Goal: Information Seeking & Learning: Understand process/instructions

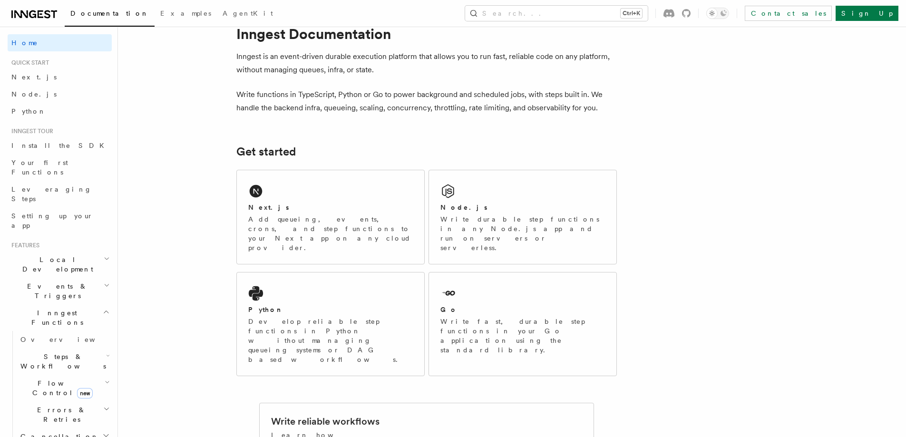
scroll to position [48, 0]
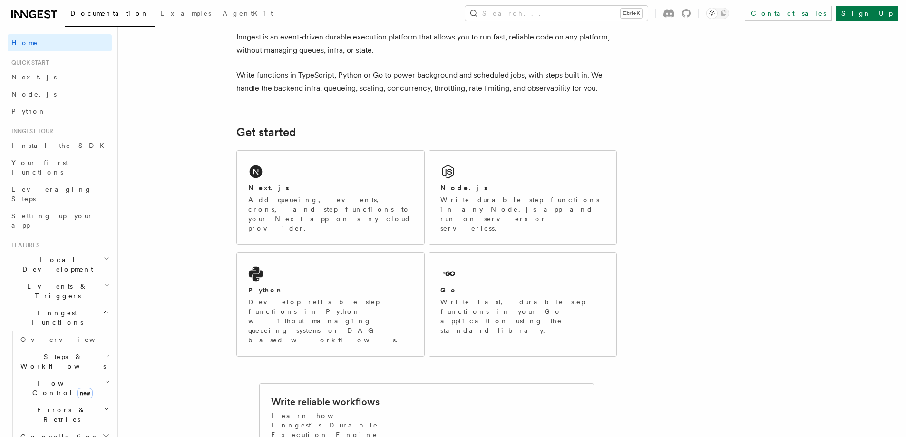
drag, startPoint x: 739, startPoint y: 182, endPoint x: 720, endPoint y: 183, distance: 19.0
click at [537, 177] on div "Node.js Write durable step functions in any Node.js app and run on servers or s…" at bounding box center [522, 198] width 187 height 94
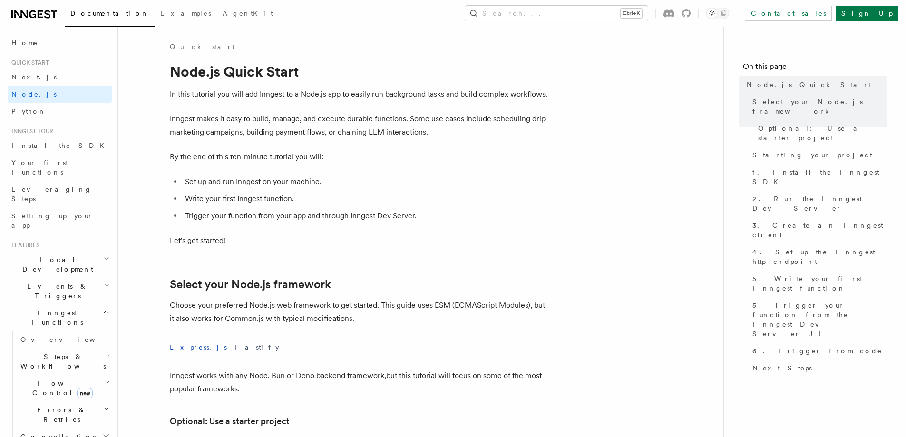
scroll to position [143, 0]
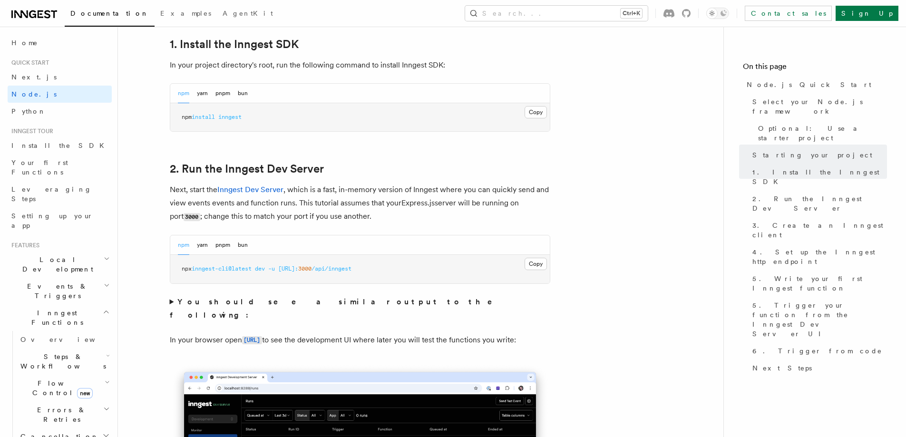
scroll to position [618, 0]
click at [542, 117] on button "Copy Copied" at bounding box center [536, 113] width 22 height 12
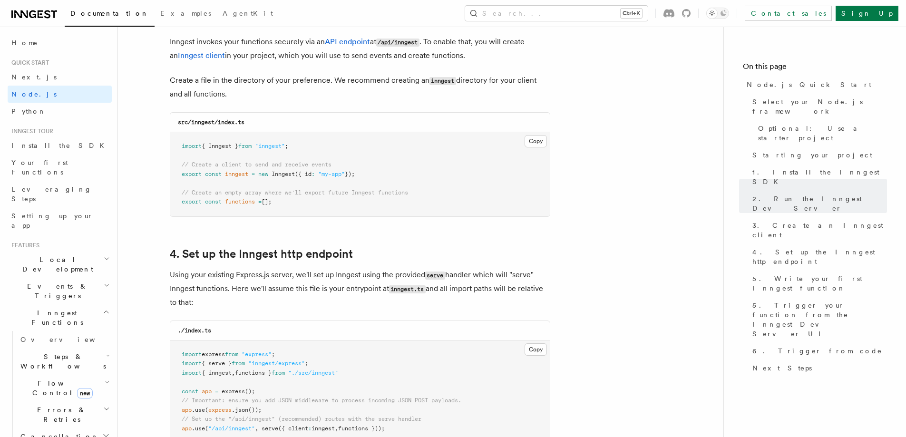
scroll to position [1189, 0]
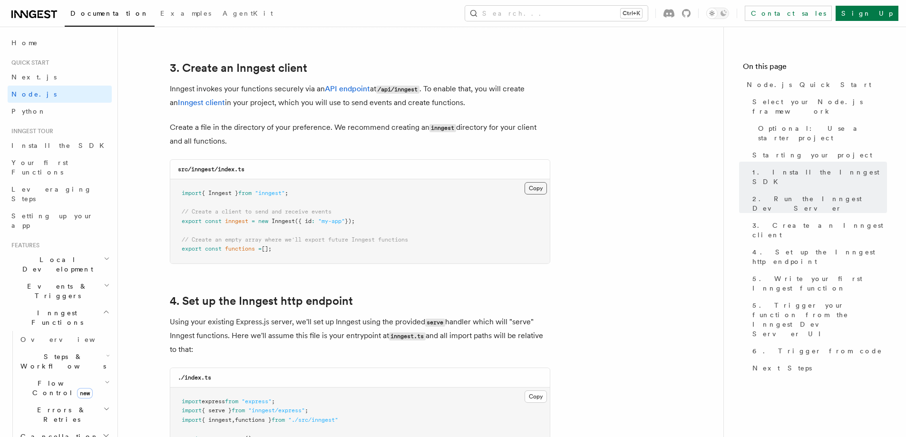
click at [535, 190] on button "Copy Copied" at bounding box center [536, 188] width 22 height 12
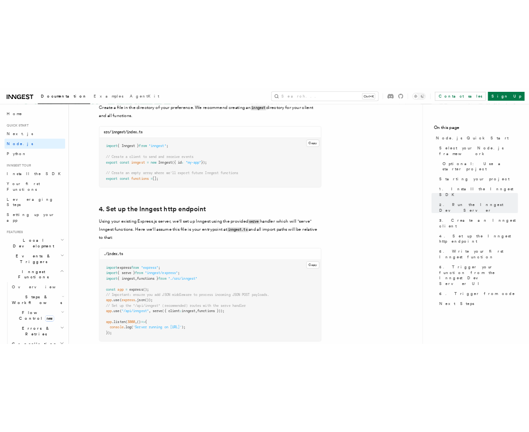
scroll to position [1332, 0]
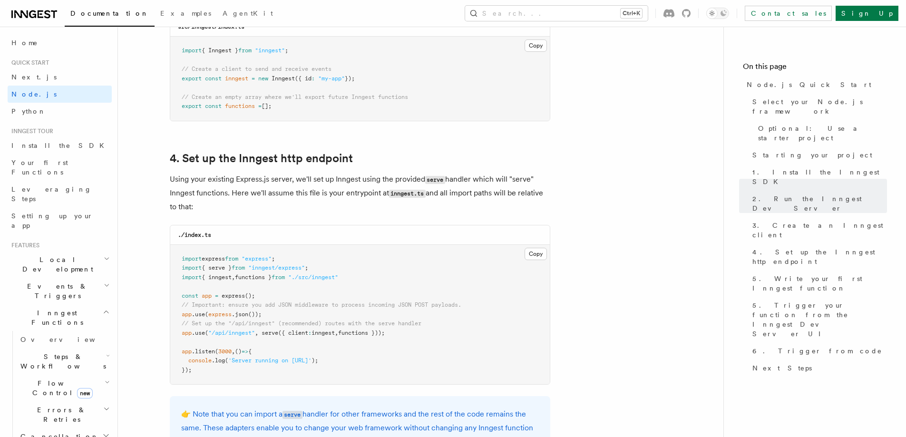
drag, startPoint x: 410, startPoint y: 334, endPoint x: 178, endPoint y: 337, distance: 232.6
click at [178, 337] on pre "import express from "express" ; import { serve } from "inngest/express" ; impor…" at bounding box center [360, 315] width 380 height 140
copy span "app .use ( "/api/inngest" , serve ({ client : inngest , functions }));"
drag, startPoint x: 329, startPoint y: 267, endPoint x: 181, endPoint y: 272, distance: 148.0
click at [181, 272] on pre "import express from "express" ; import { serve } from "inngest/express" ; impor…" at bounding box center [360, 315] width 380 height 140
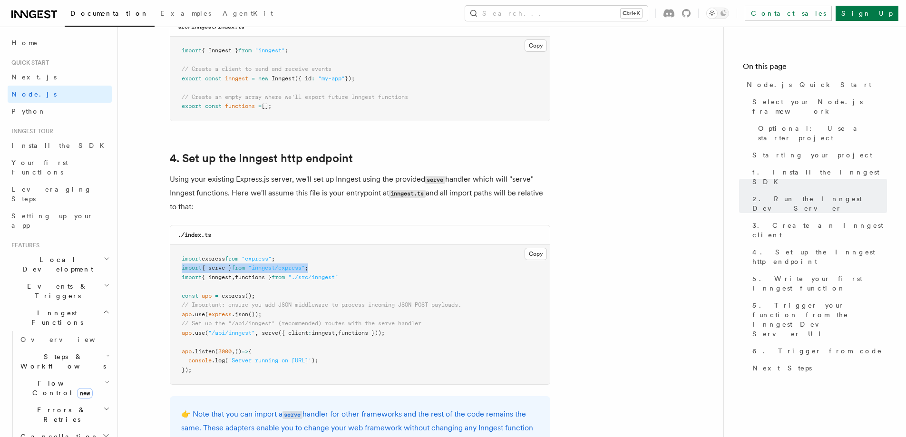
copy span "import { serve } from "inngest/express" ;"
